Goal: Information Seeking & Learning: Find contact information

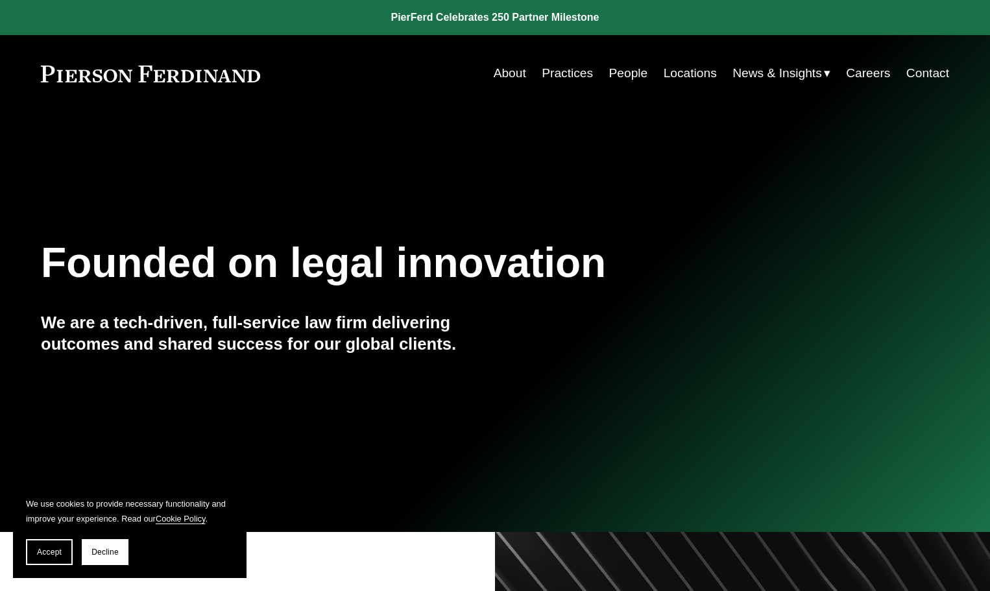
click at [622, 77] on link "People" at bounding box center [628, 73] width 39 height 25
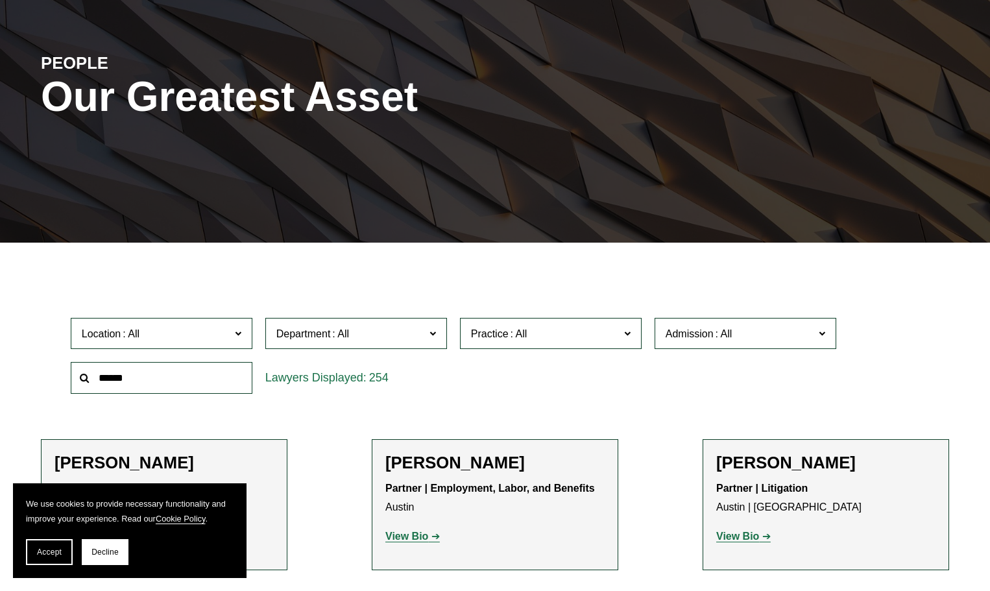
scroll to position [324, 0]
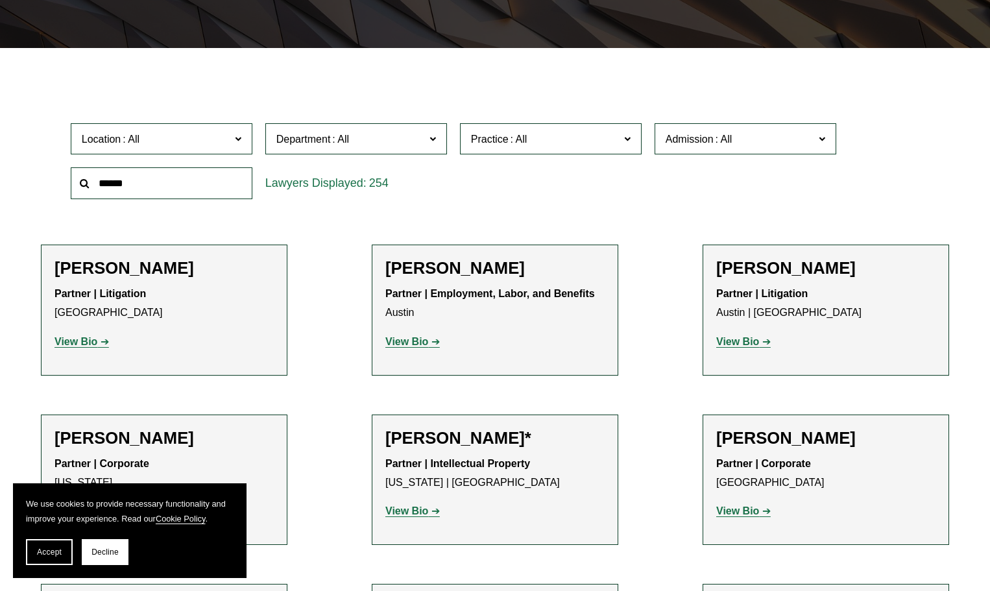
click at [195, 178] on input "text" at bounding box center [162, 183] width 182 height 32
type input "**********"
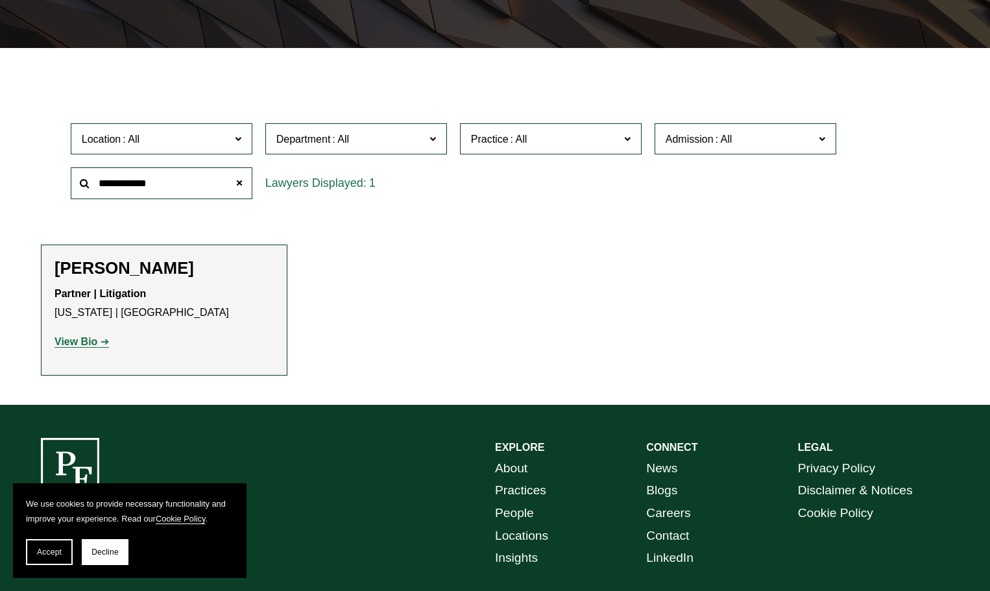
click at [68, 343] on strong "View Bio" at bounding box center [76, 341] width 43 height 11
click at [162, 146] on span "Location" at bounding box center [156, 139] width 149 height 18
click at [0, 0] on link "Chicago" at bounding box center [0, 0] width 0 height 0
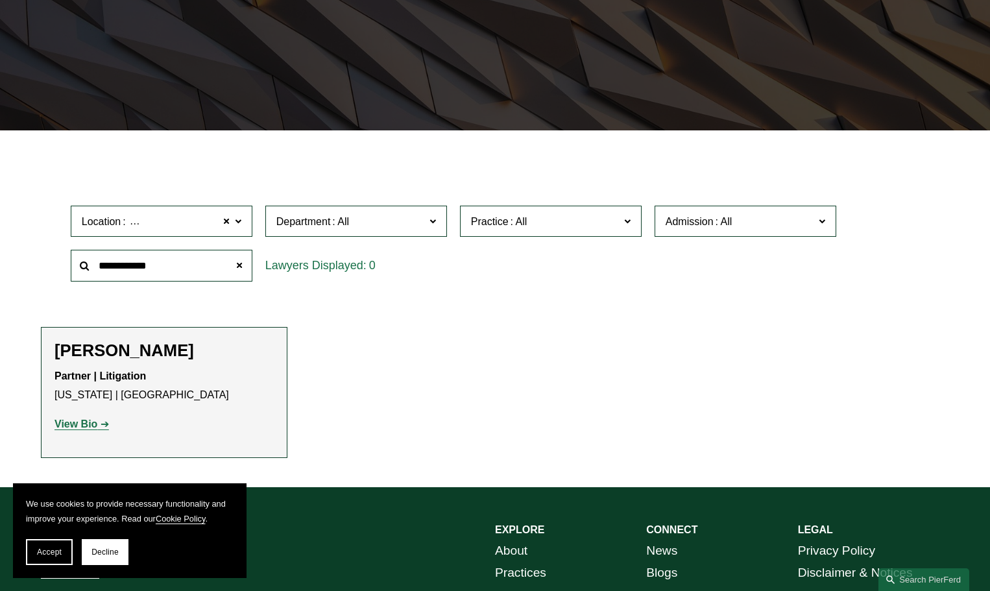
scroll to position [241, 0]
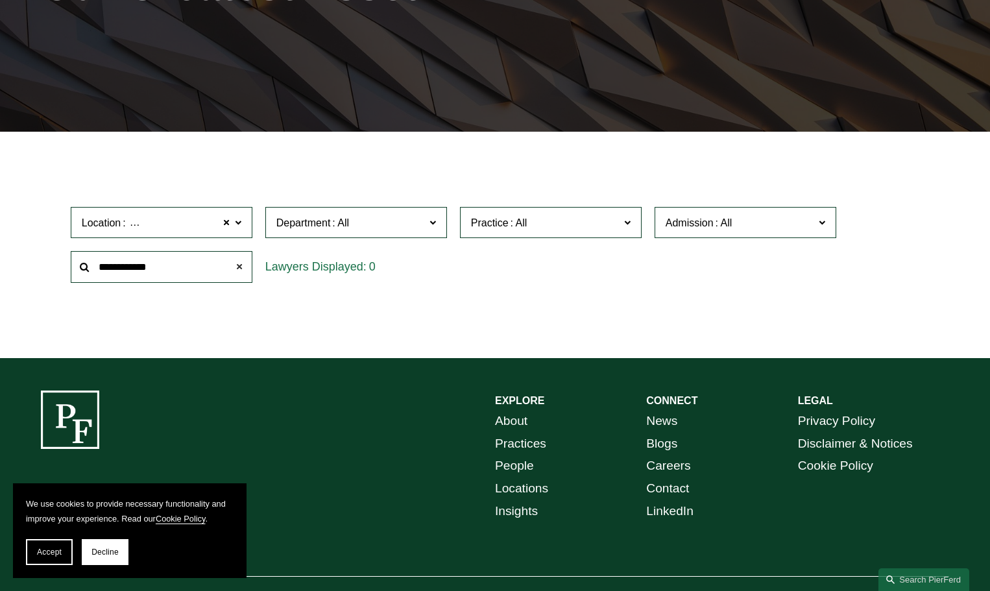
click at [242, 265] on span at bounding box center [239, 267] width 26 height 26
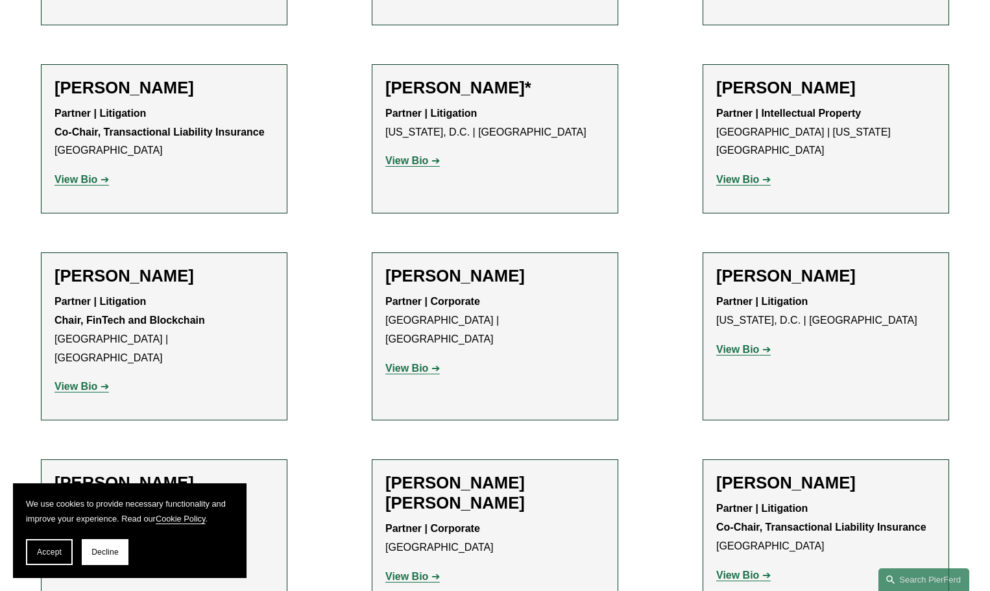
scroll to position [760, 0]
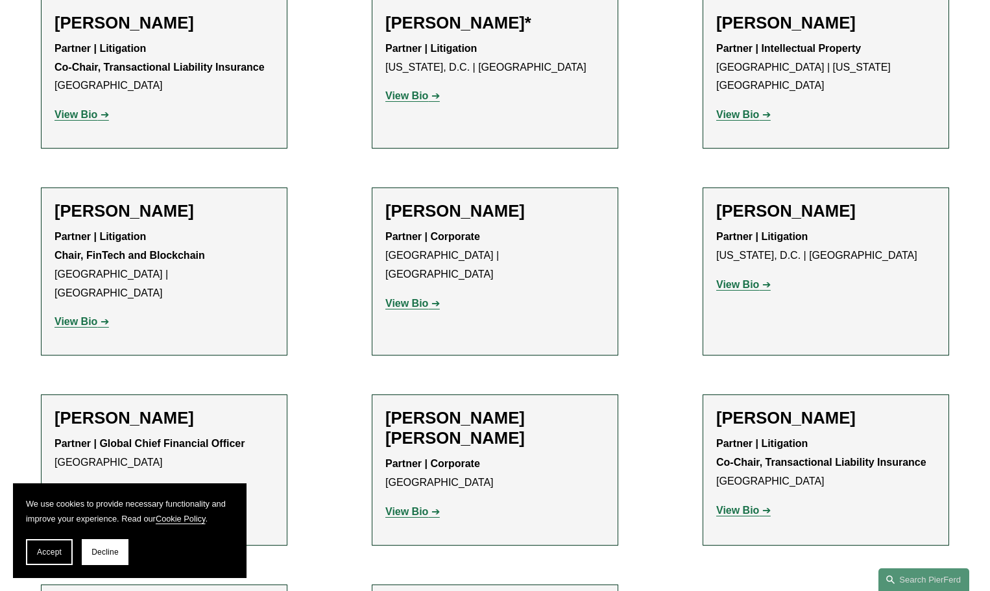
click at [817, 408] on h2 "Andrew Shapiro" at bounding box center [825, 418] width 219 height 20
click at [745, 502] on p "View Bio" at bounding box center [825, 511] width 219 height 19
click at [727, 505] on strong "View Bio" at bounding box center [737, 510] width 43 height 11
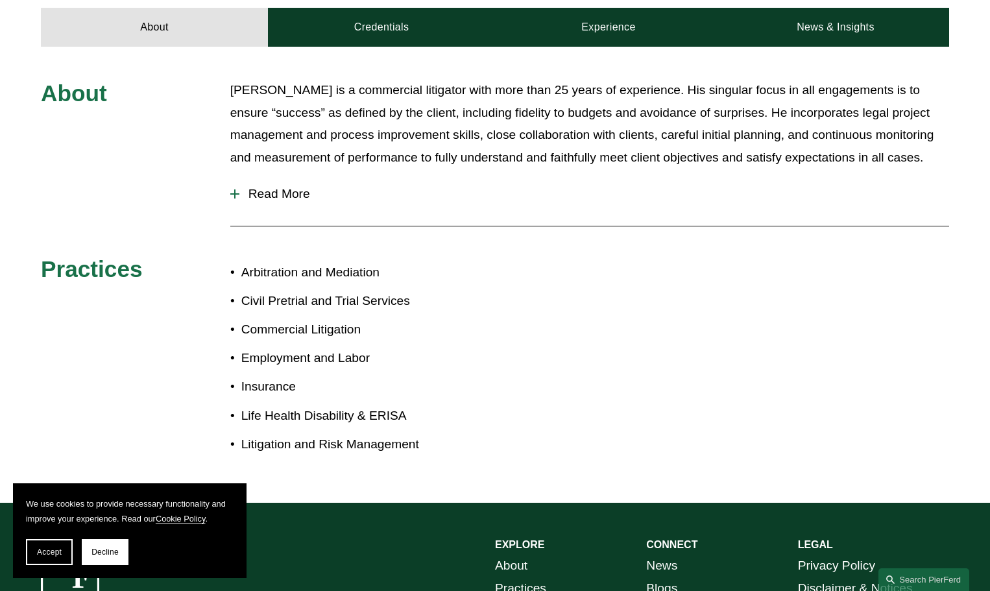
scroll to position [260, 0]
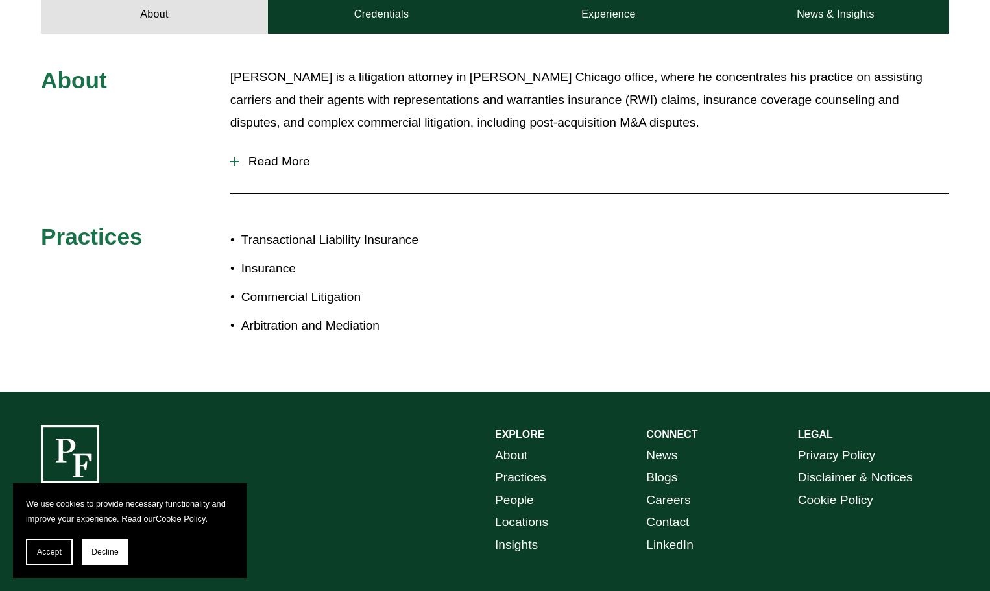
scroll to position [584, 0]
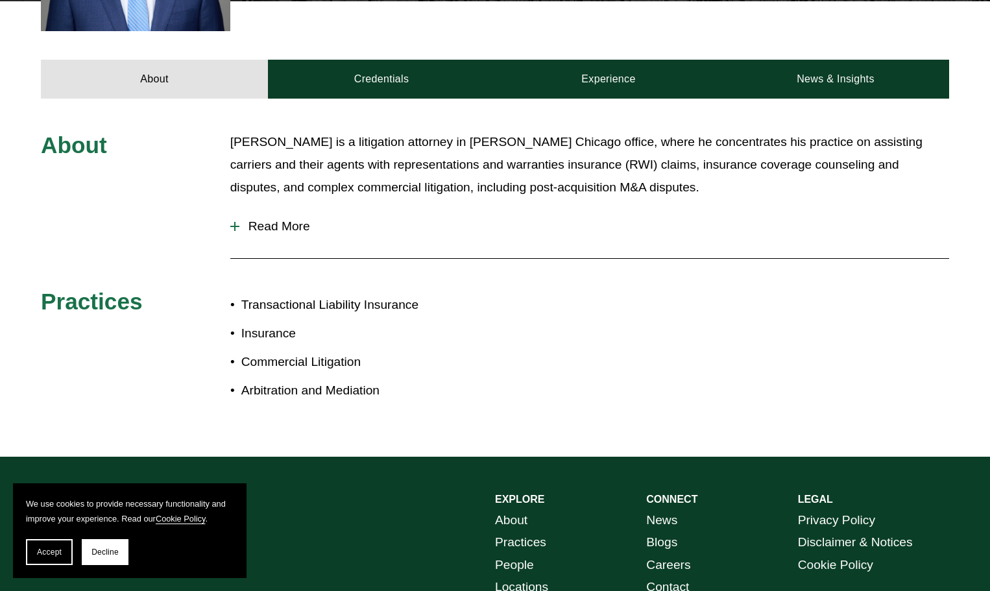
click at [235, 222] on div at bounding box center [234, 226] width 1 height 9
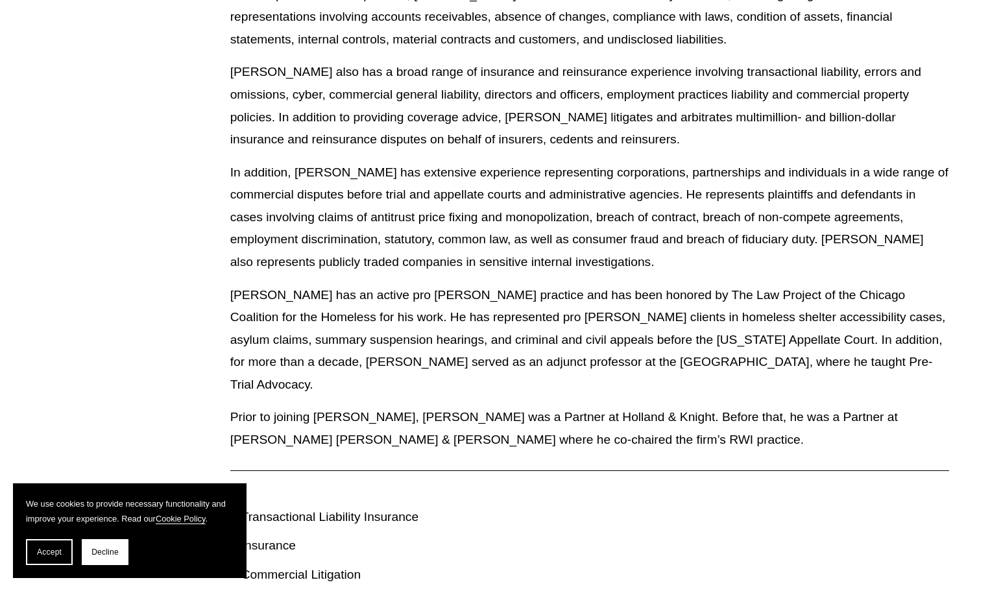
scroll to position [908, 0]
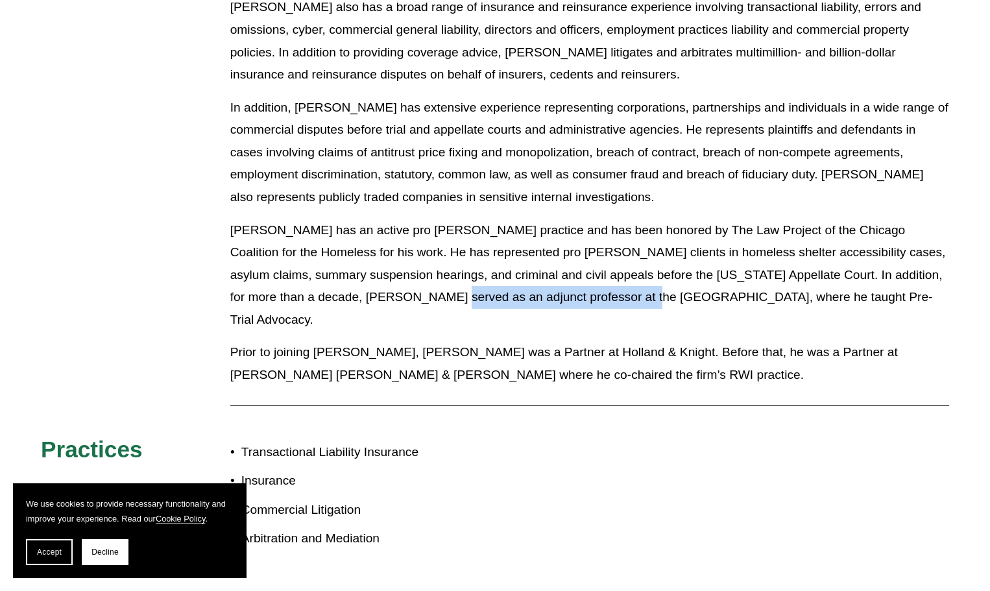
drag, startPoint x: 321, startPoint y: 284, endPoint x: 519, endPoint y: 288, distance: 198.0
click at [519, 288] on p "Andy has an active pro bono practice and has been honored by The Law Project of…" at bounding box center [589, 275] width 719 height 112
copy p "Northwestern Pritzker School of Law"
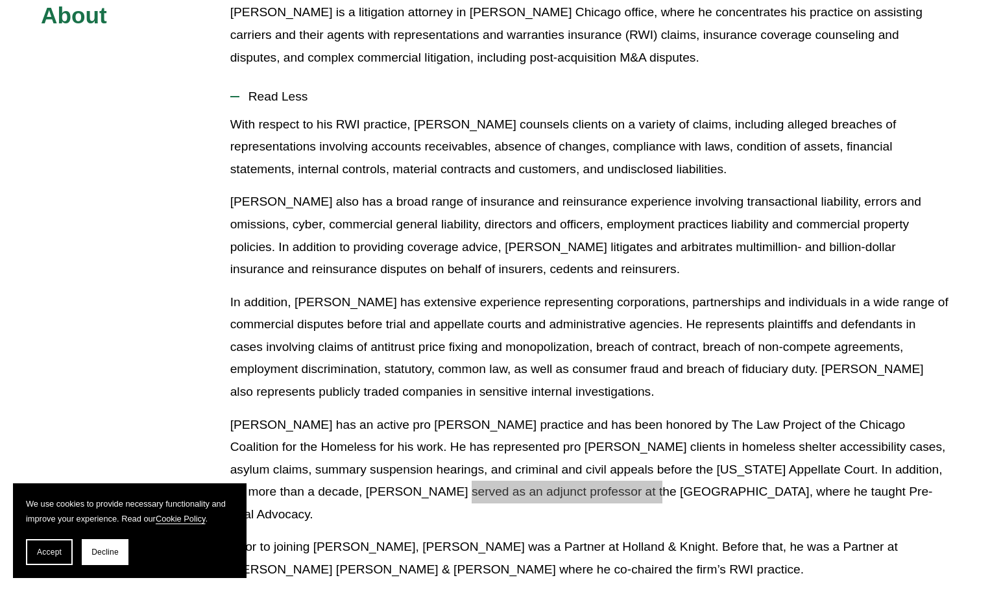
scroll to position [649, 0]
